Goal: Navigation & Orientation: Find specific page/section

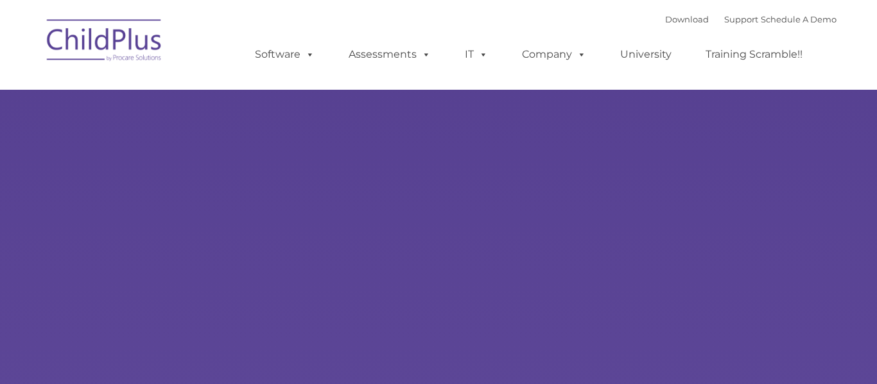
type input ""
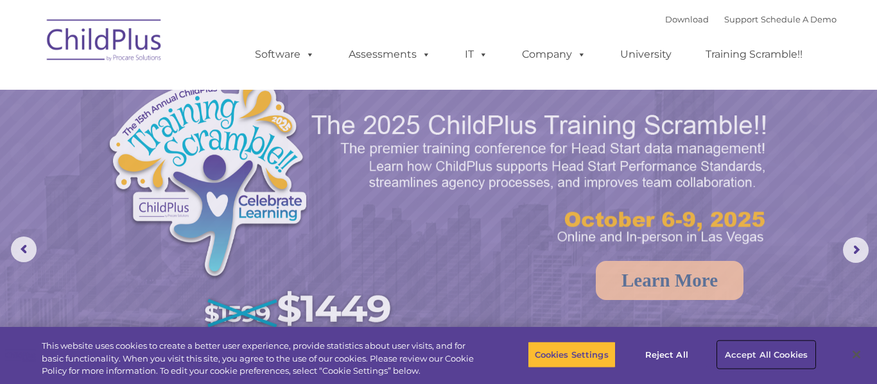
click at [743, 354] on button "Accept All Cookies" at bounding box center [766, 354] width 97 height 27
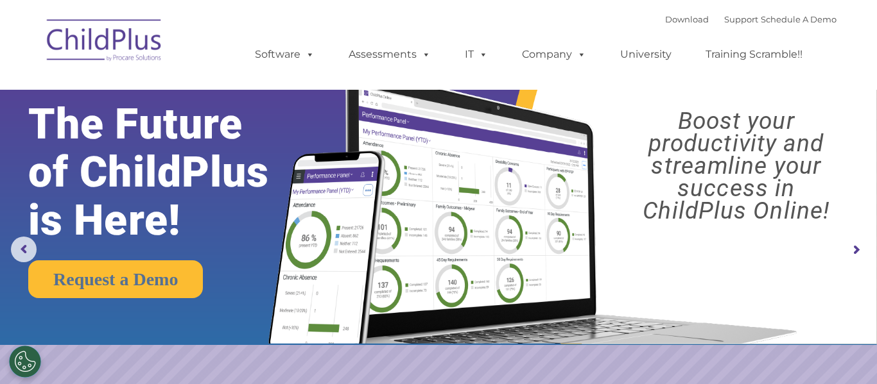
click at [105, 46] on img at bounding box center [104, 42] width 128 height 64
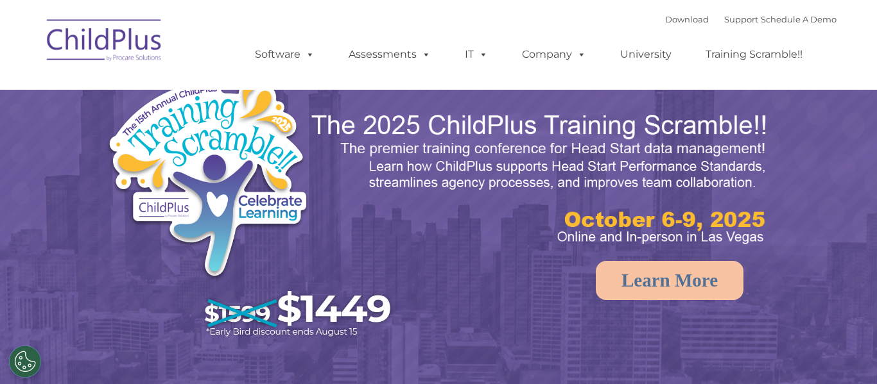
select select "MEDIUM"
